Goal: Complete application form

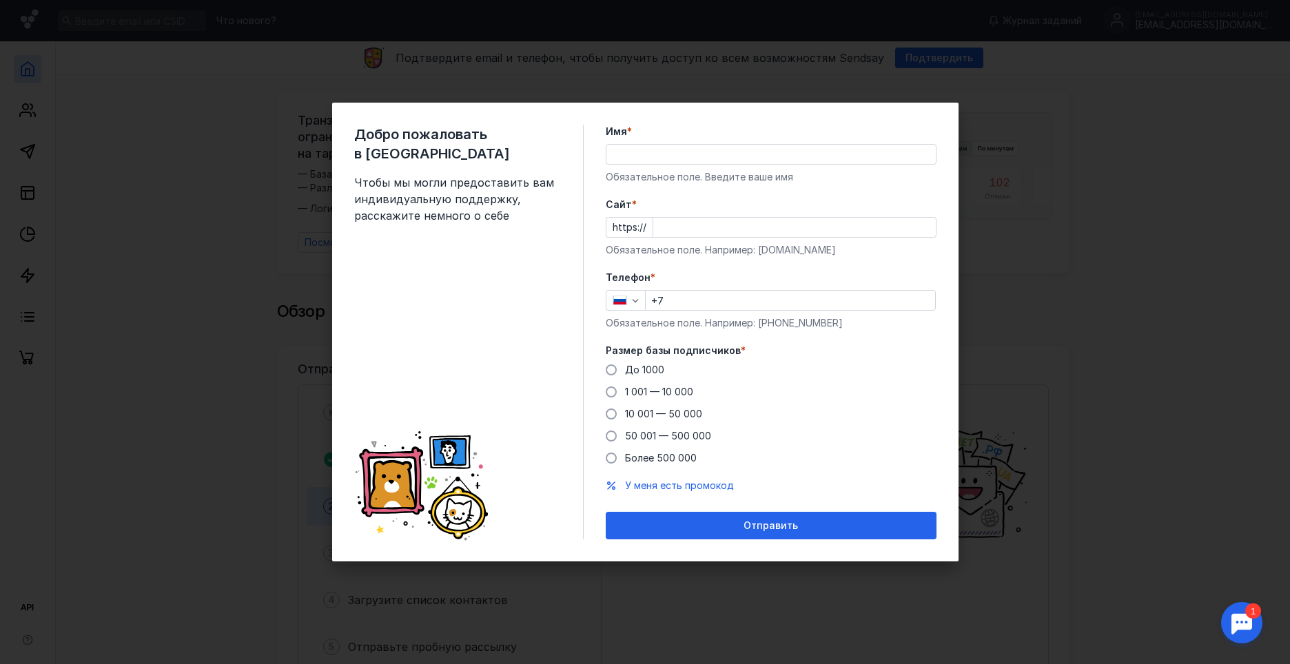
click at [627, 149] on input "Имя *" at bounding box center [771, 154] width 329 height 19
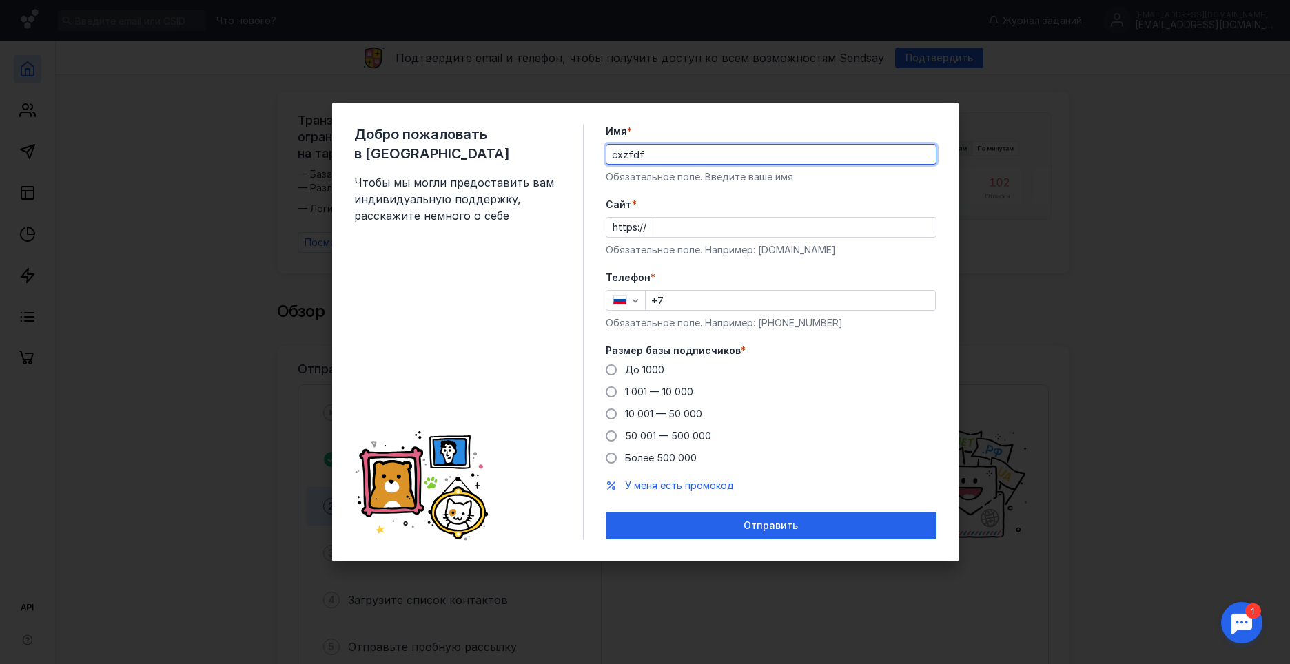
type input "cxzfdf"
click at [627, 227] on input "Cайт *" at bounding box center [794, 227] width 283 height 19
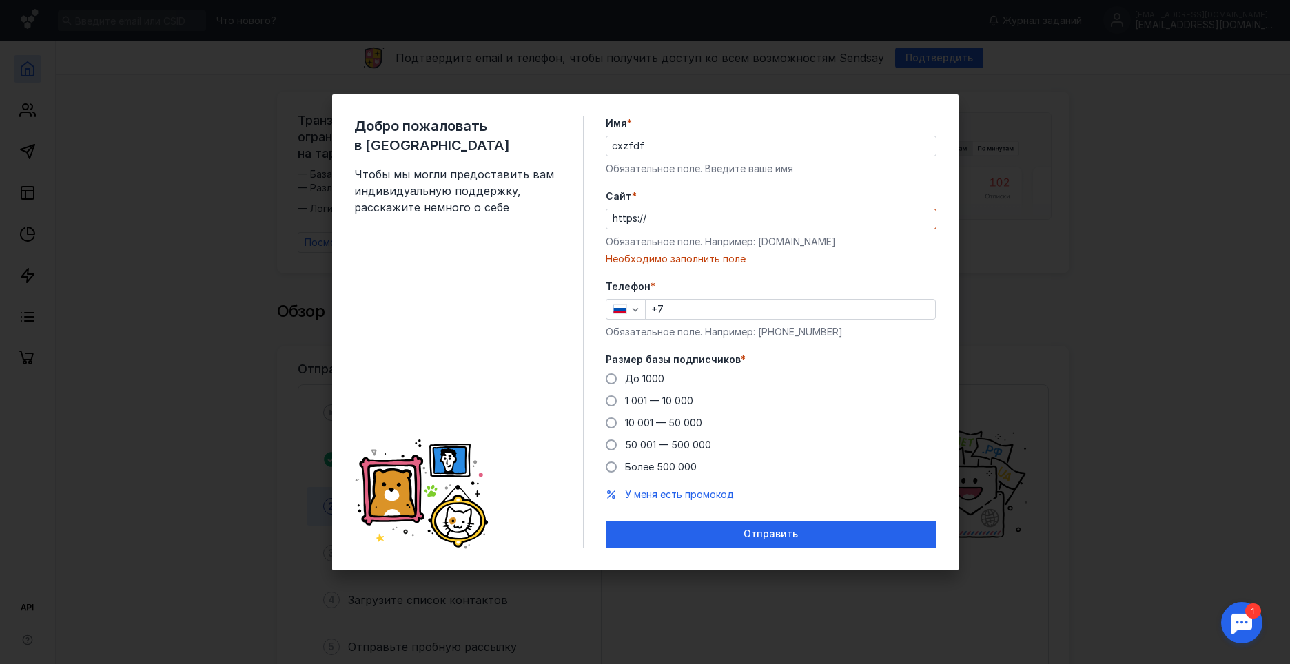
drag, startPoint x: 760, startPoint y: 249, endPoint x: 819, endPoint y: 249, distance: 59.3
click at [627, 249] on div "Cайт * https:// Обязательное поле. Например: [DOMAIN_NAME] Необходимо заполнить…" at bounding box center [771, 228] width 331 height 77
drag, startPoint x: 758, startPoint y: 243, endPoint x: 822, endPoint y: 243, distance: 64.1
click at [627, 243] on div "Обязательное поле. Например: [DOMAIN_NAME]" at bounding box center [771, 242] width 331 height 14
copy div "[DOMAIN_NAME]"
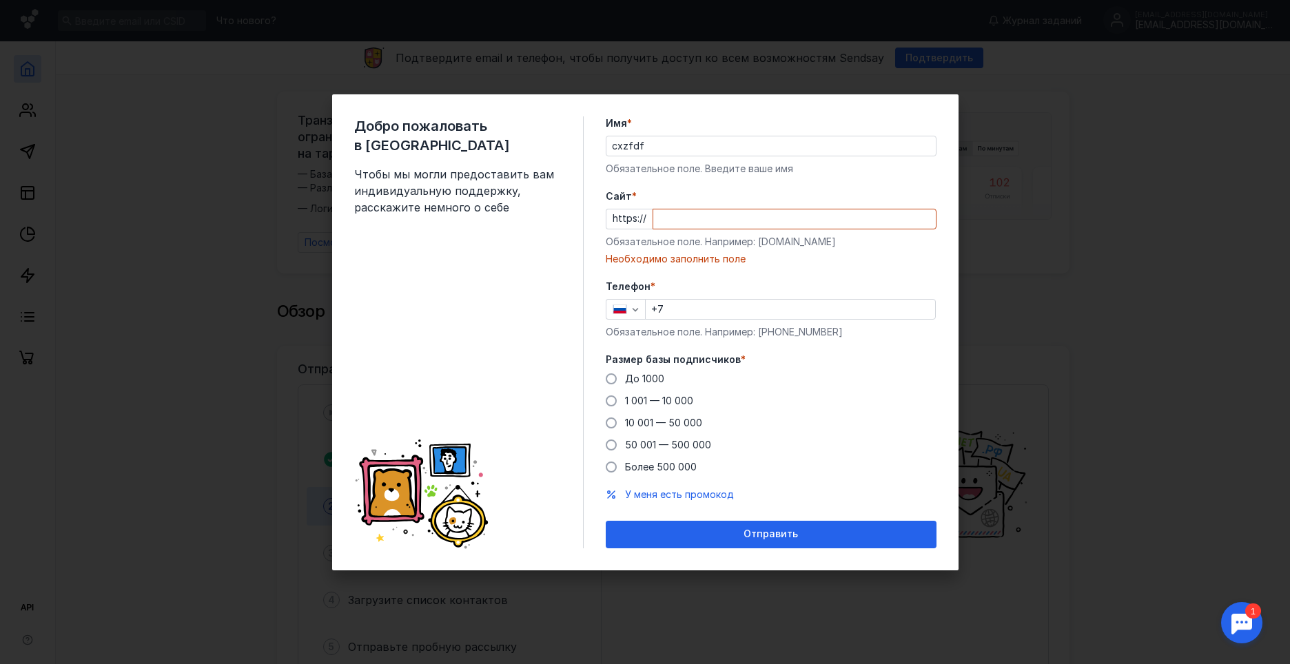
click at [627, 219] on input "Cайт *" at bounding box center [794, 219] width 283 height 19
paste input "[DOMAIN_NAME]"
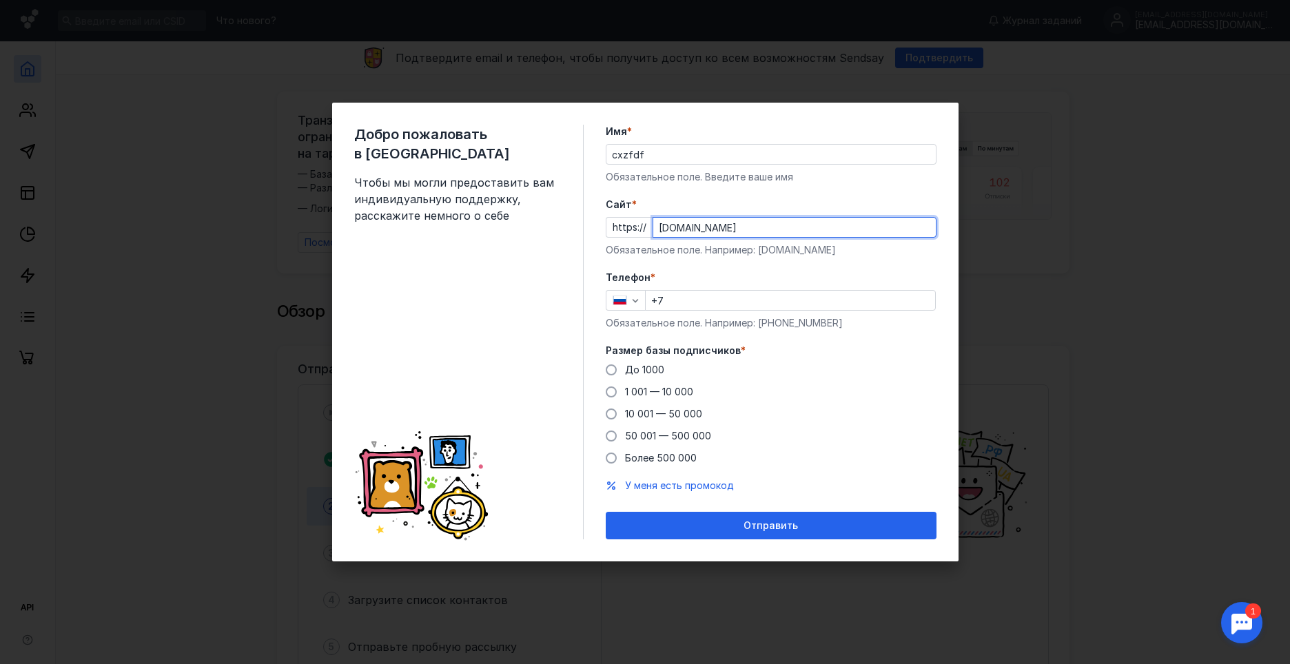
type input "[DOMAIN_NAME]"
click at [627, 298] on input "+7" at bounding box center [791, 300] width 290 height 19
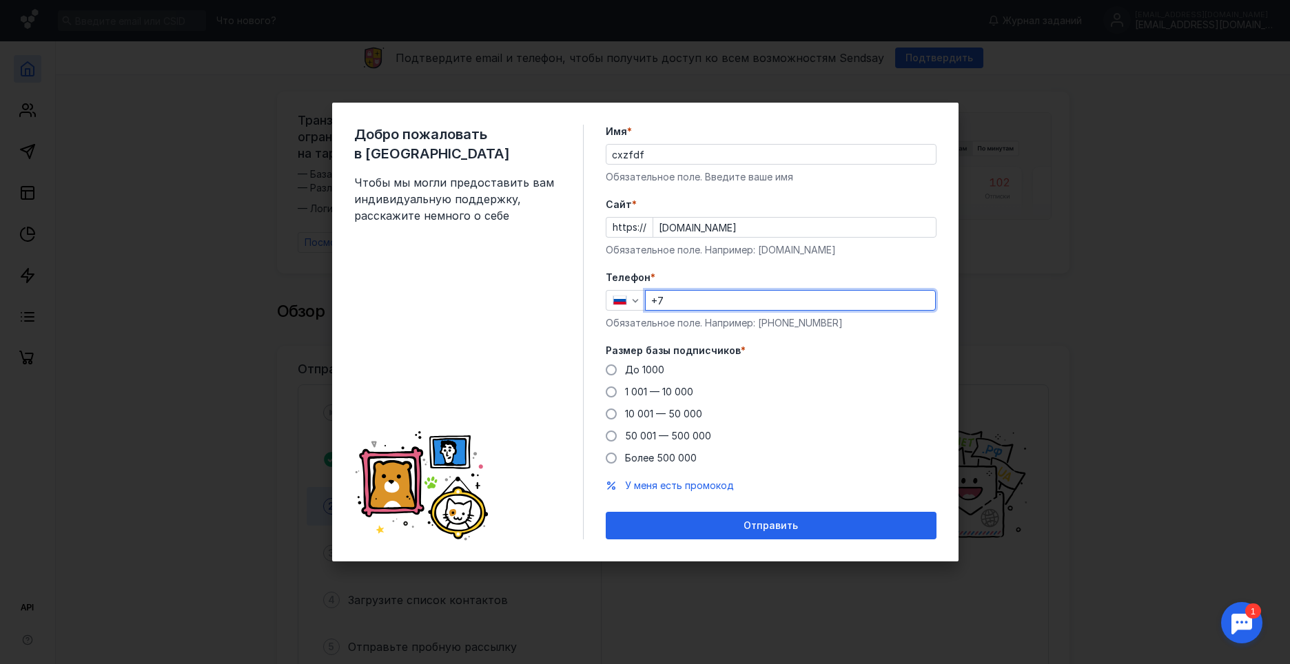
click at [627, 154] on input "cxzfdf" at bounding box center [771, 154] width 329 height 19
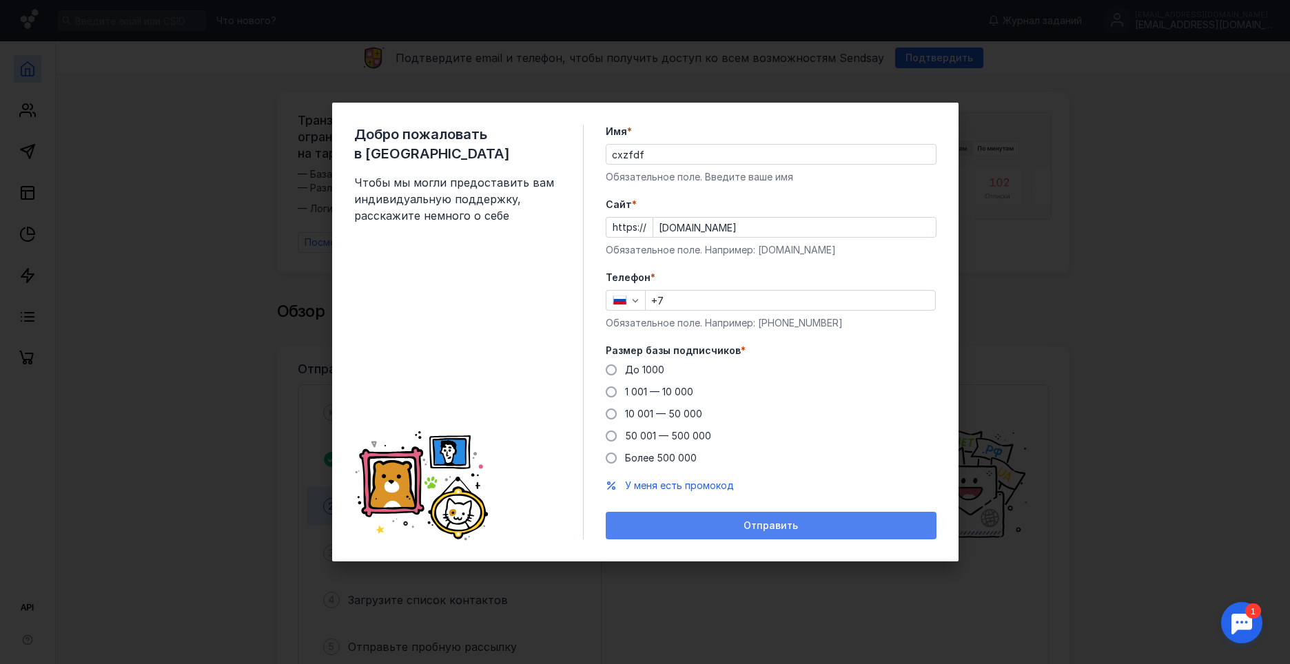
click at [627, 527] on div "Отправить" at bounding box center [771, 526] width 317 height 12
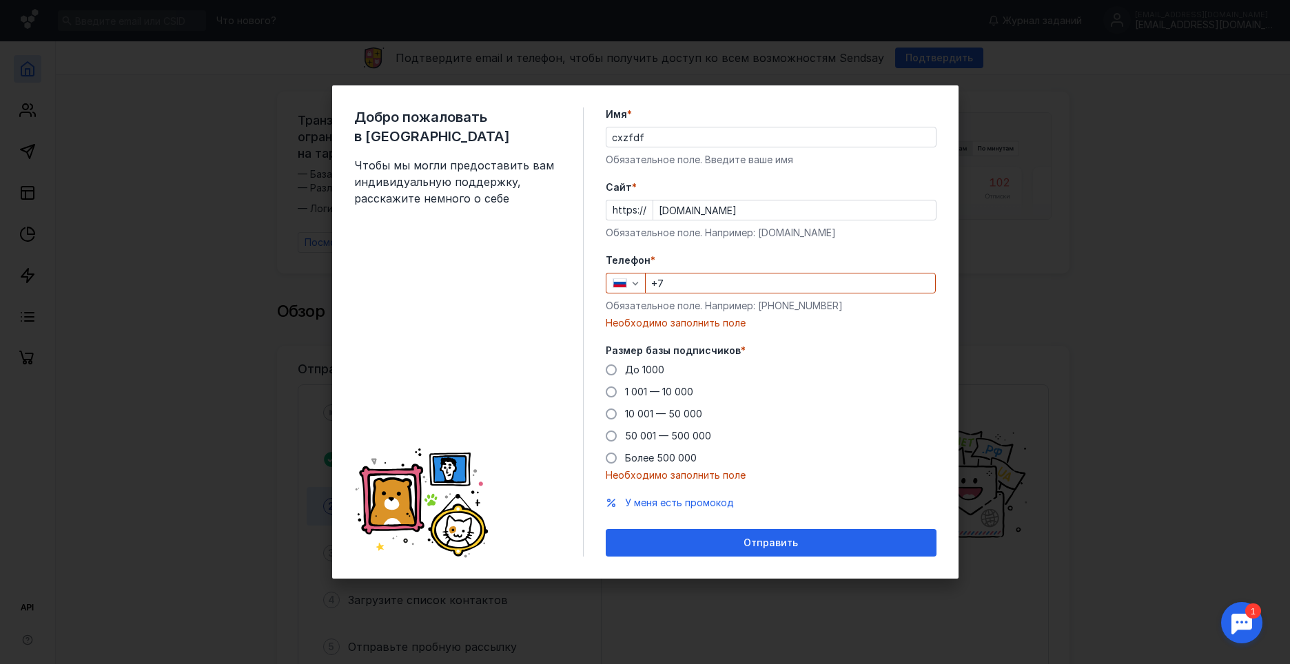
click at [627, 195] on div "Добро пожаловать в Sendsay Чтобы мы могли предоставить вам индивидуальную подде…" at bounding box center [645, 332] width 1290 height 664
click at [285, 144] on div "Добро пожаловать в Sendsay Чтобы мы могли предоставить вам индивидуальную подде…" at bounding box center [645, 332] width 1290 height 664
click at [240, 136] on div "Добро пожаловать в Sendsay Чтобы мы могли предоставить вам индивидуальную подде…" at bounding box center [645, 332] width 1290 height 664
click at [236, 130] on div "Добро пожаловать в Sendsay Чтобы мы могли предоставить вам индивидуальную подде…" at bounding box center [645, 332] width 1290 height 664
click at [232, 128] on div "Добро пожаловать в Sendsay Чтобы мы могли предоставить вам индивидуальную подде…" at bounding box center [645, 332] width 1290 height 664
